Goal: Communication & Community: Answer question/provide support

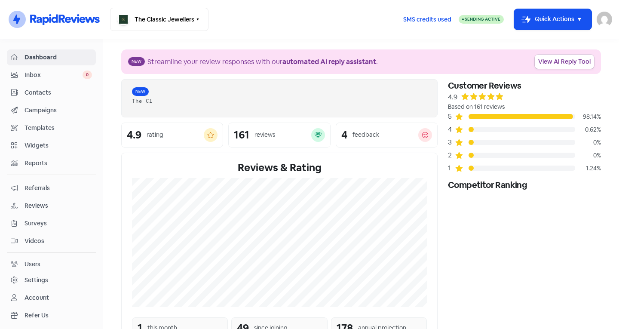
click at [45, 95] on span "Contacts" at bounding box center [57, 92] width 67 height 9
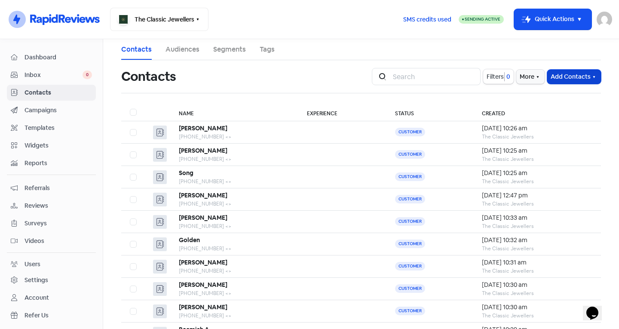
click at [559, 71] on button "Add Contacts" at bounding box center [574, 77] width 54 height 14
click at [543, 95] on button "Add a contact" at bounding box center [550, 95] width 100 height 17
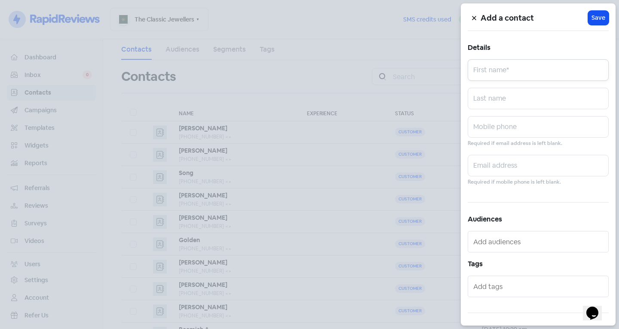
click at [510, 70] on input "text" at bounding box center [537, 69] width 141 height 21
type input "j"
type input "[PERSON_NAME]"
type input "May"
paste input "434 111 590"
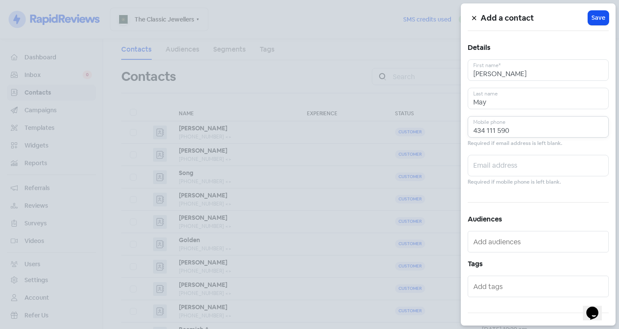
click at [472, 131] on input "434 111 590" at bounding box center [537, 126] width 141 height 21
type input "0434 111 590"
click at [593, 13] on button "Icon For Loading Save" at bounding box center [598, 18] width 21 height 14
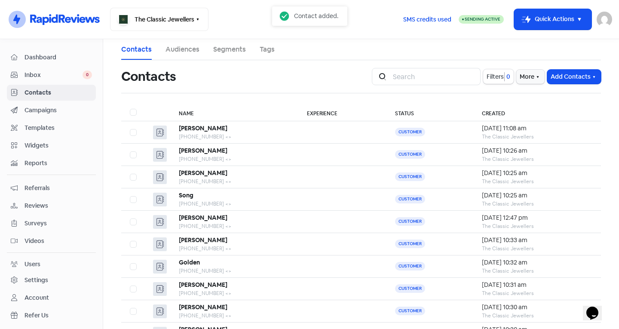
click at [61, 54] on span "Dashboard" at bounding box center [57, 57] width 67 height 9
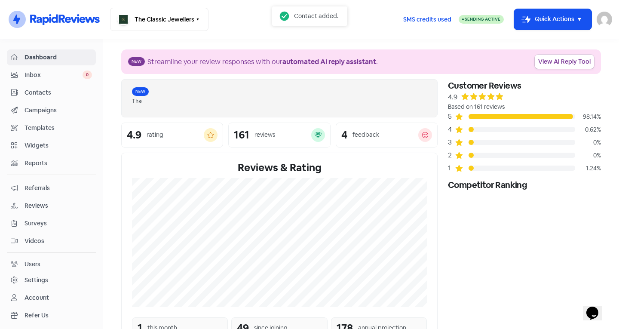
drag, startPoint x: 56, startPoint y: 76, endPoint x: 58, endPoint y: 72, distance: 4.6
click at [56, 76] on span "Inbox" at bounding box center [53, 74] width 58 height 9
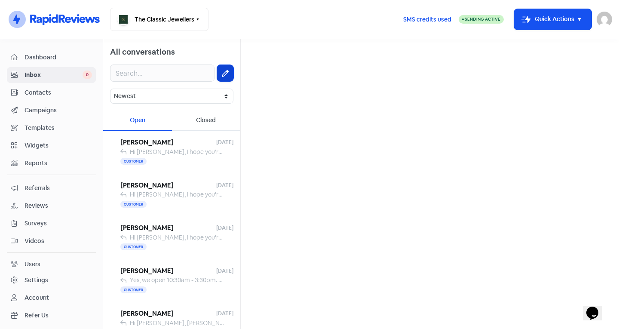
click at [223, 75] on button at bounding box center [225, 73] width 16 height 16
click at [277, 52] on input "text" at bounding box center [429, 54] width 364 height 17
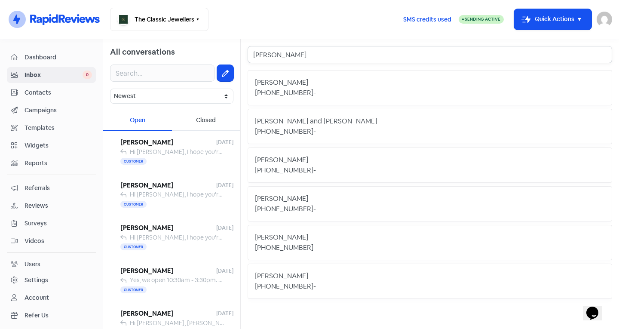
type input "[PERSON_NAME]"
click at [313, 93] on div "-" at bounding box center [314, 93] width 3 height 10
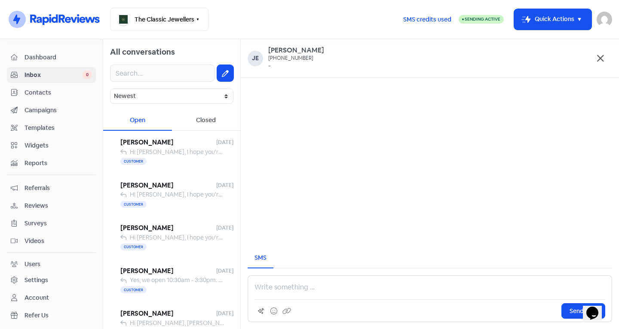
click at [283, 288] on p at bounding box center [429, 287] width 351 height 10
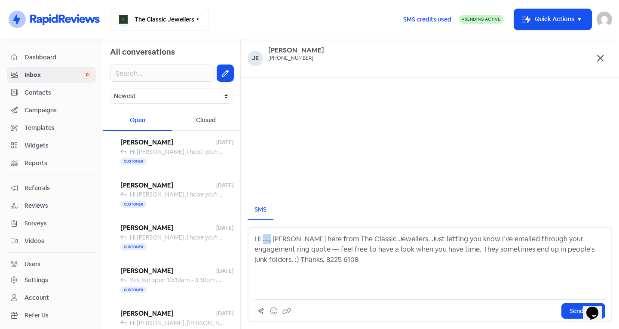
drag, startPoint x: 269, startPoint y: 241, endPoint x: 264, endPoint y: 240, distance: 5.7
click at [264, 240] on p "Hi …., [PERSON_NAME] here from The Classic Jewellers. Just letting you know I’v…" at bounding box center [429, 249] width 351 height 31
click at [267, 241] on p "Hi …., [PERSON_NAME] here from The Classic Jewellers. Just letting you know I’v…" at bounding box center [429, 249] width 351 height 31
click at [269, 240] on p "Hi …., [PERSON_NAME] here from The Classic Jewellers. Just letting you know I’v…" at bounding box center [429, 249] width 351 height 31
drag, startPoint x: 295, startPoint y: 237, endPoint x: 283, endPoint y: 240, distance: 12.7
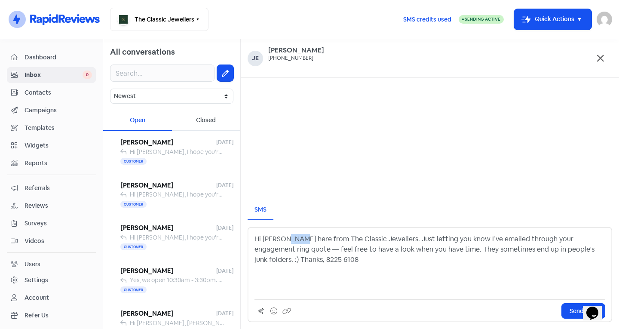
click at [283, 240] on p "Hi [PERSON_NAME] here from The Classic Jewellers. Just letting you know I’ve em…" at bounding box center [429, 249] width 351 height 31
click at [370, 237] on p "Hi [PERSON_NAME], [PERSON_NAME] here from The Classic Jewellers. Just letting y…" at bounding box center [429, 249] width 351 height 31
click at [301, 269] on div "Hi [PERSON_NAME], [PERSON_NAME] here from The Classic Jewellers. Just letting y…" at bounding box center [429, 263] width 351 height 58
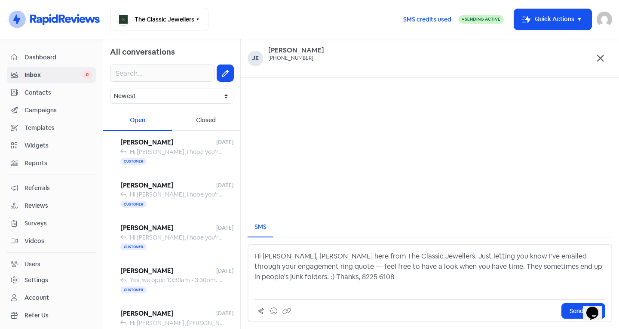
click at [272, 285] on p "Hi [PERSON_NAME], [PERSON_NAME] here from The Classic Jewellers. Just letting y…" at bounding box center [429, 271] width 351 height 41
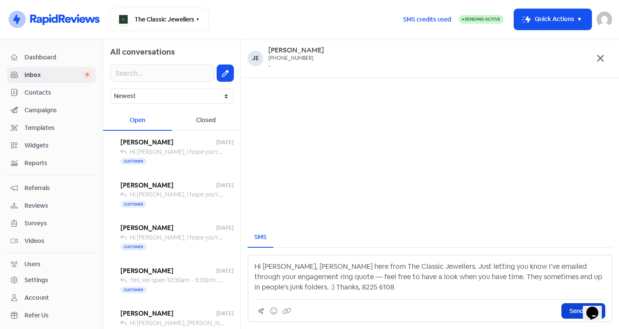
click at [566, 313] on button "Send SMS" at bounding box center [583, 310] width 44 height 15
